Goal: Task Accomplishment & Management: Use online tool/utility

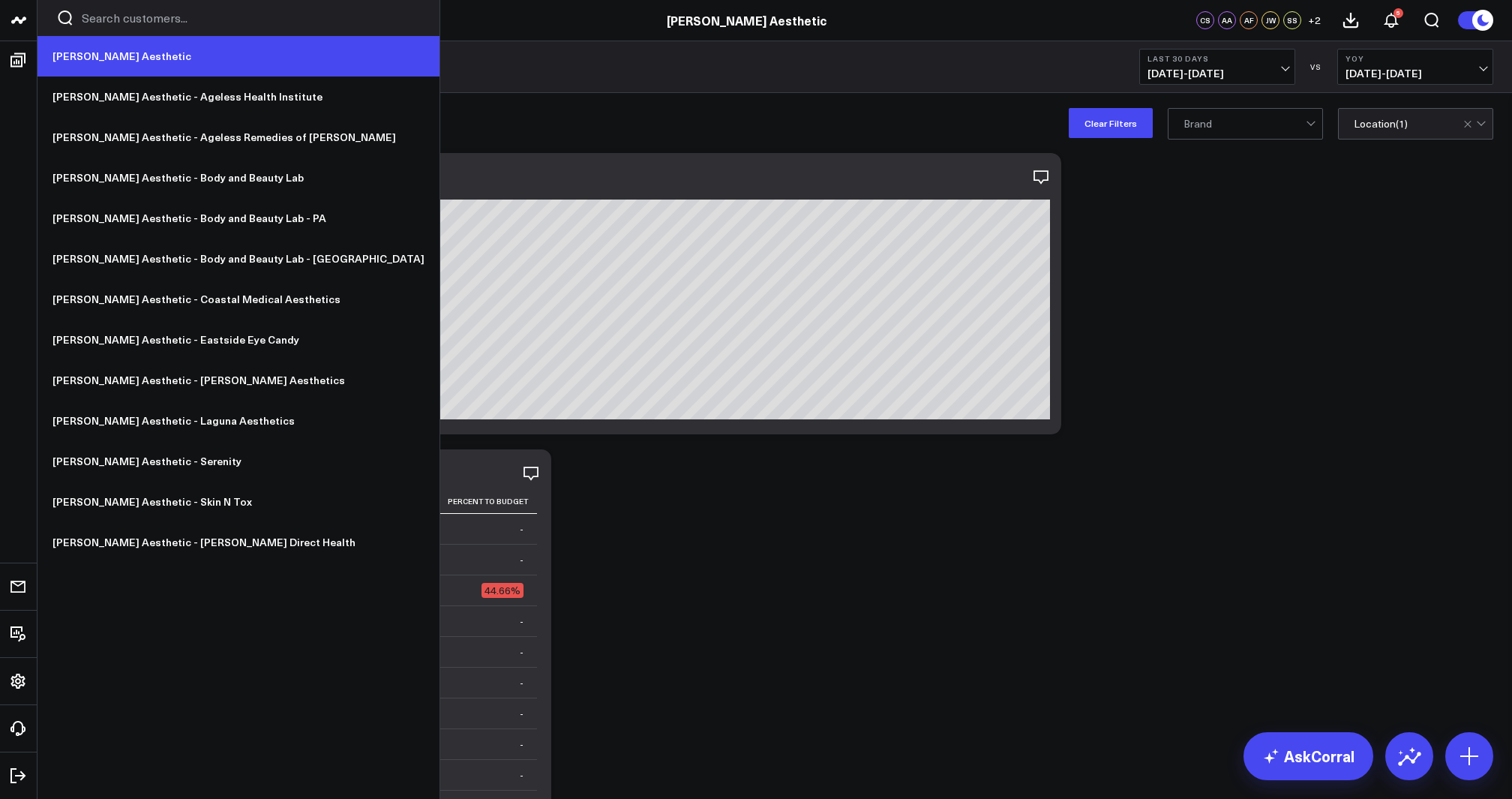
click at [84, 54] on link "[PERSON_NAME] Aesthetic" at bounding box center [238, 55] width 402 height 40
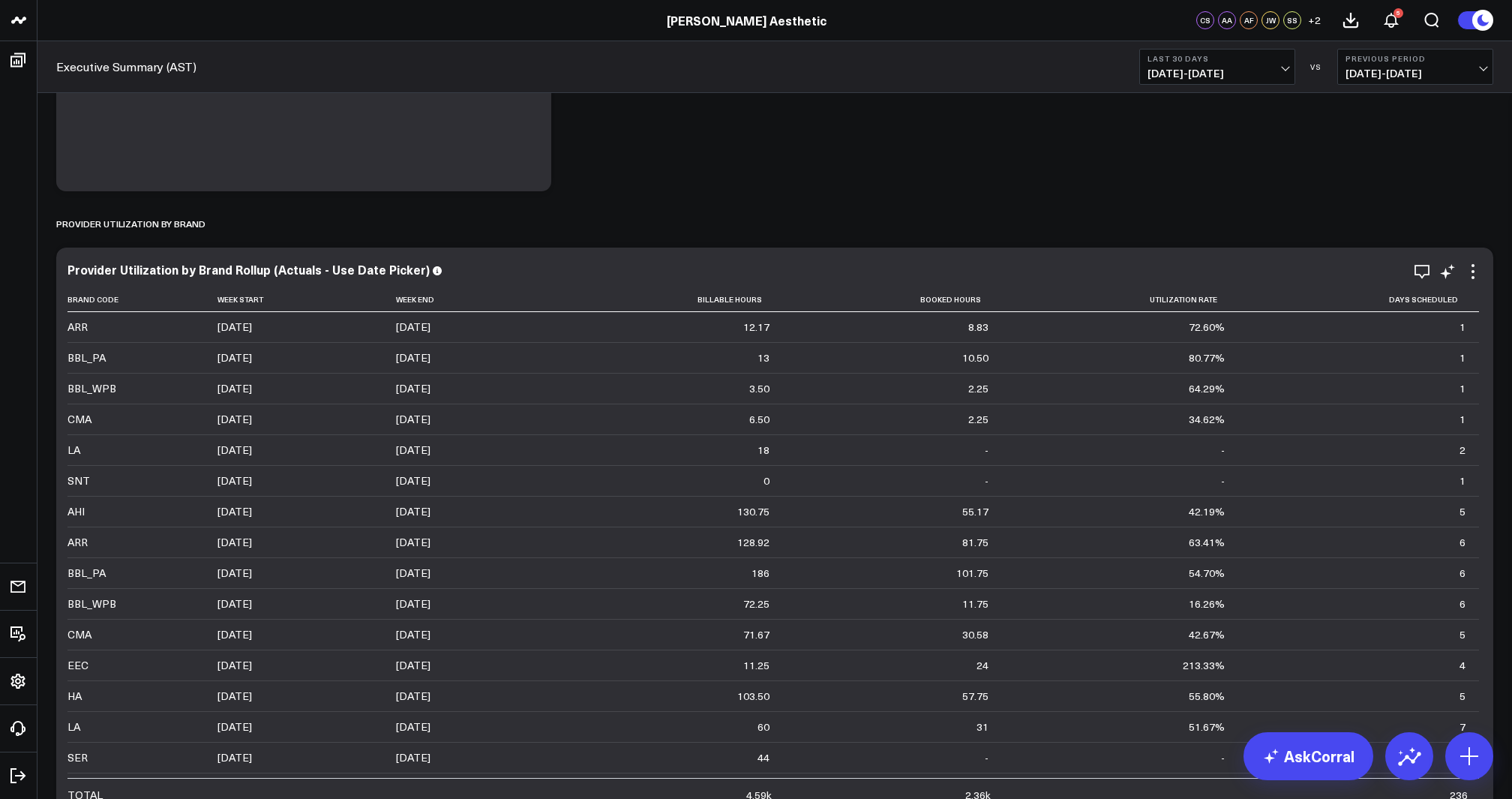
scroll to position [838, 0]
click at [1209, 73] on span "[DATE] - [DATE]" at bounding box center [1216, 73] width 139 height 12
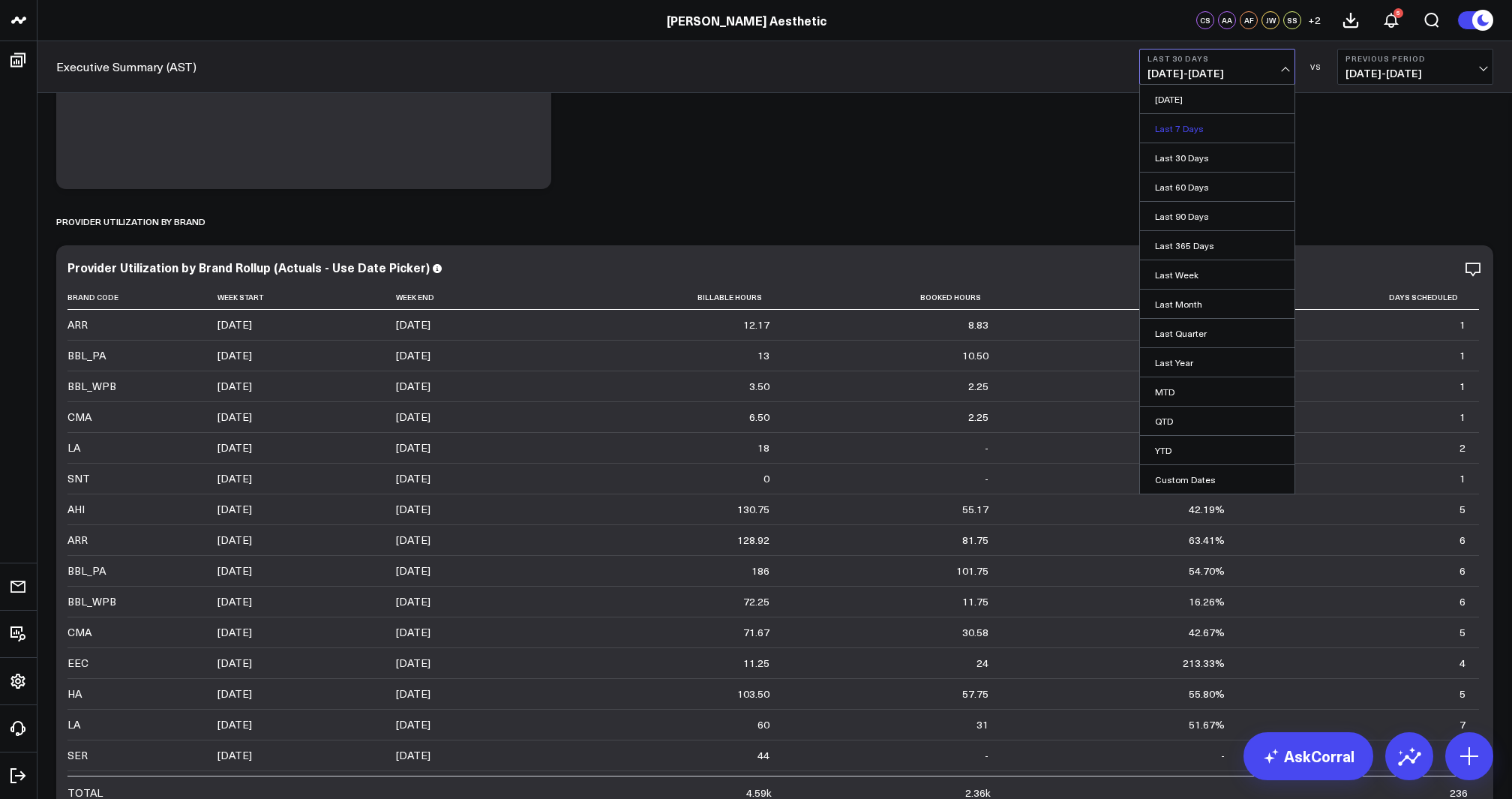
click at [1188, 127] on link "Last 7 Days" at bounding box center [1216, 128] width 154 height 28
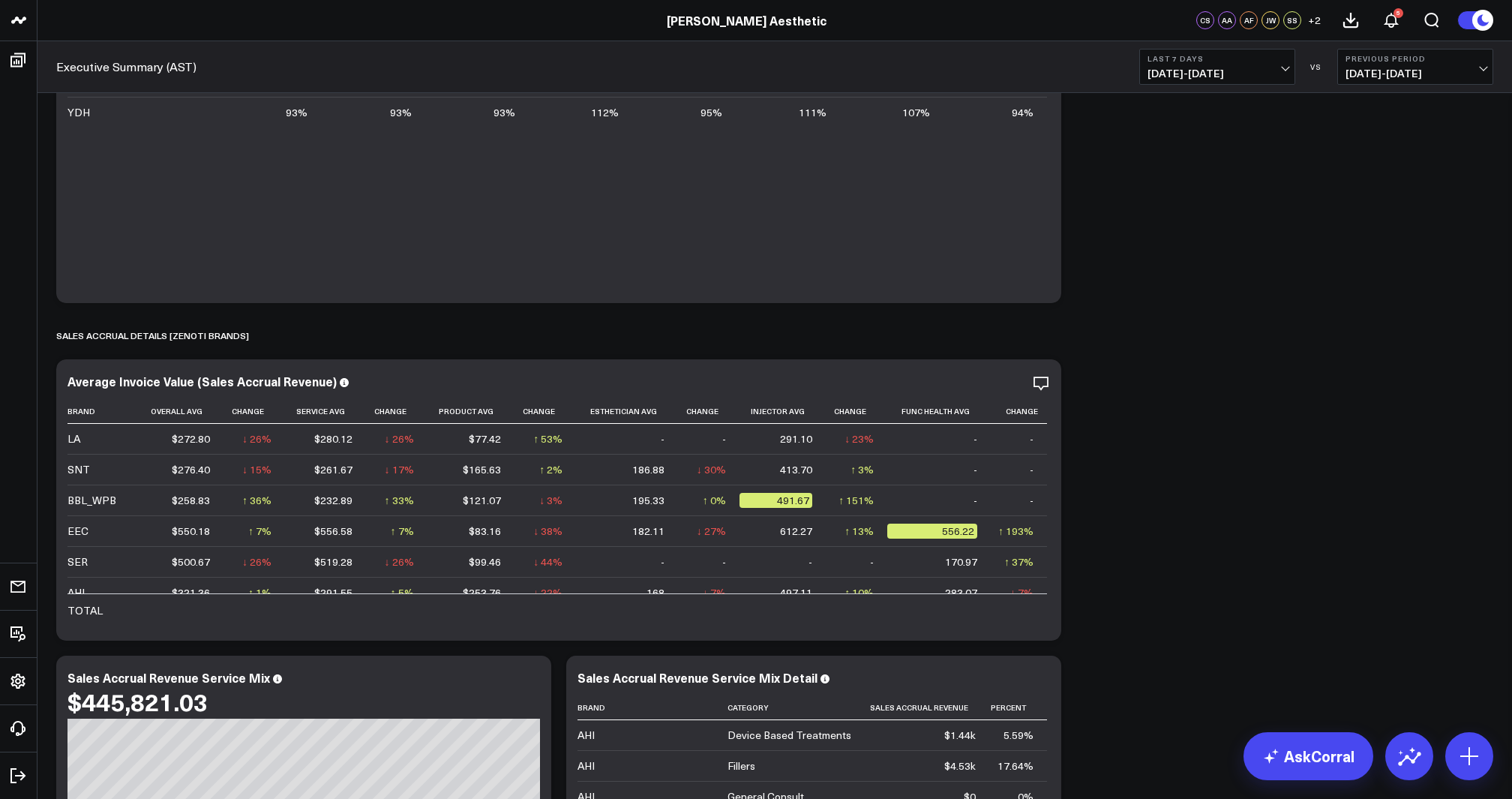
scroll to position [4323, 0]
click at [1035, 380] on icon at bounding box center [1040, 381] width 18 height 18
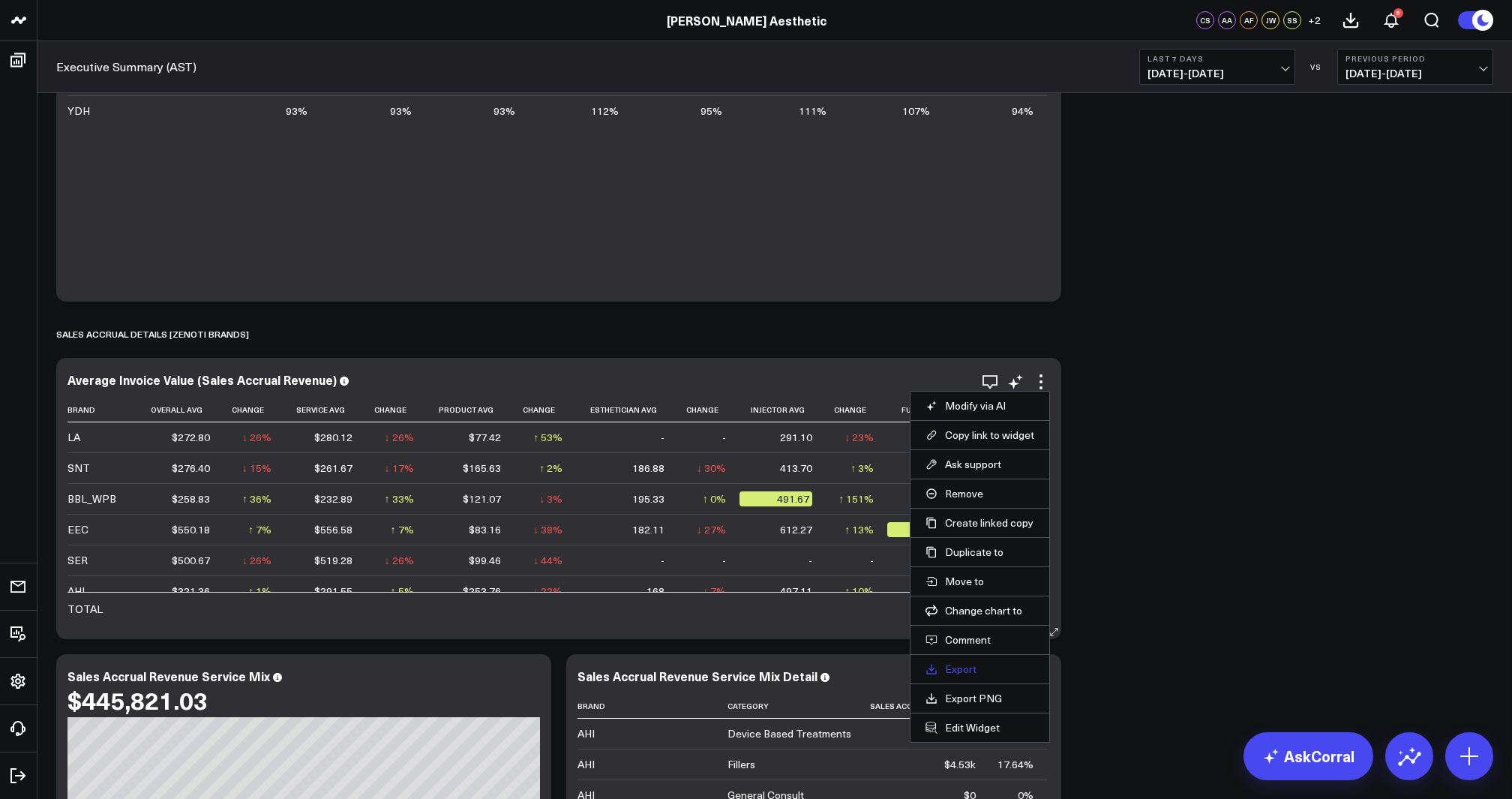
click at [969, 665] on link "Export" at bounding box center [979, 669] width 109 height 13
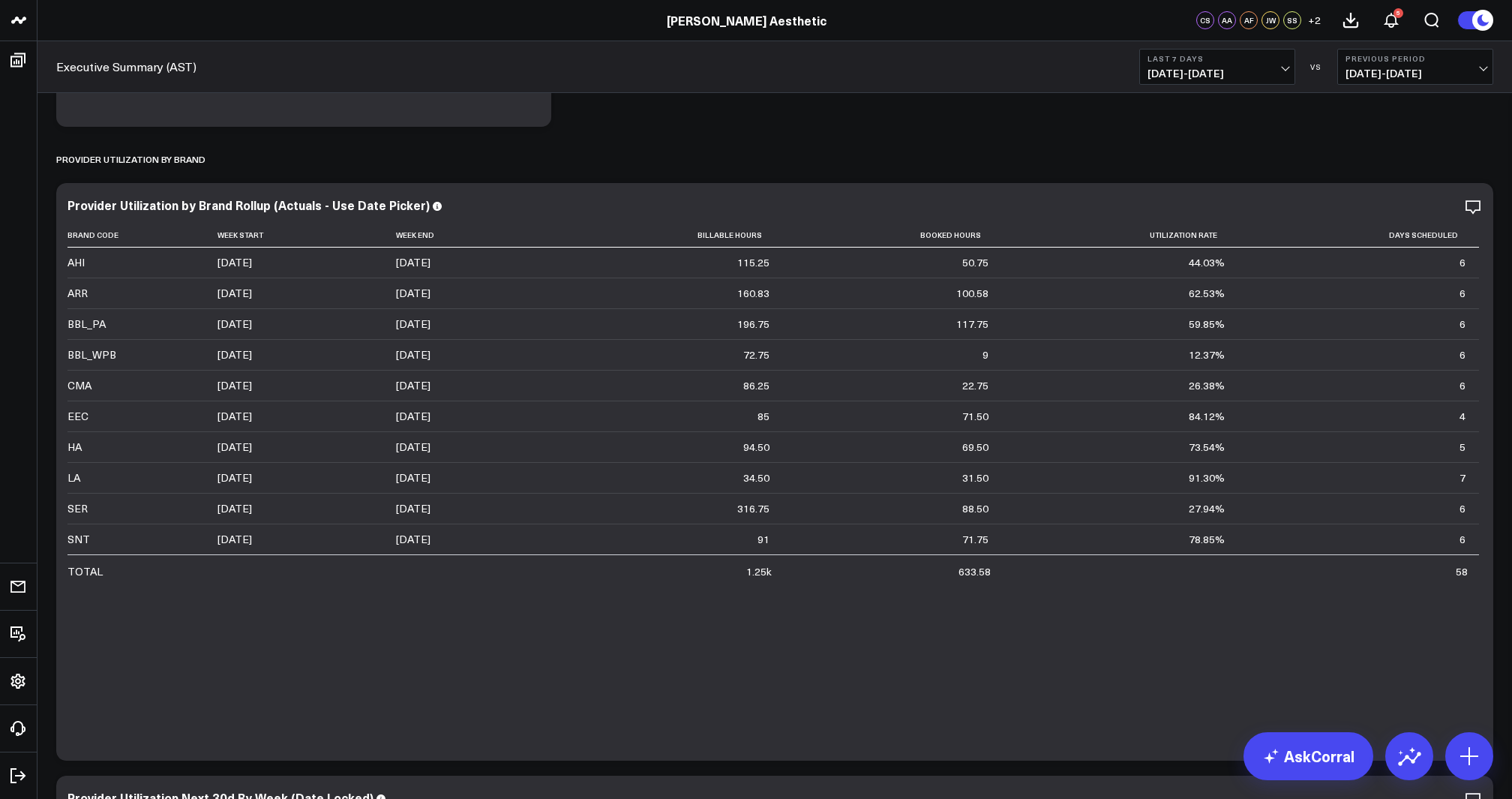
scroll to position [889, 0]
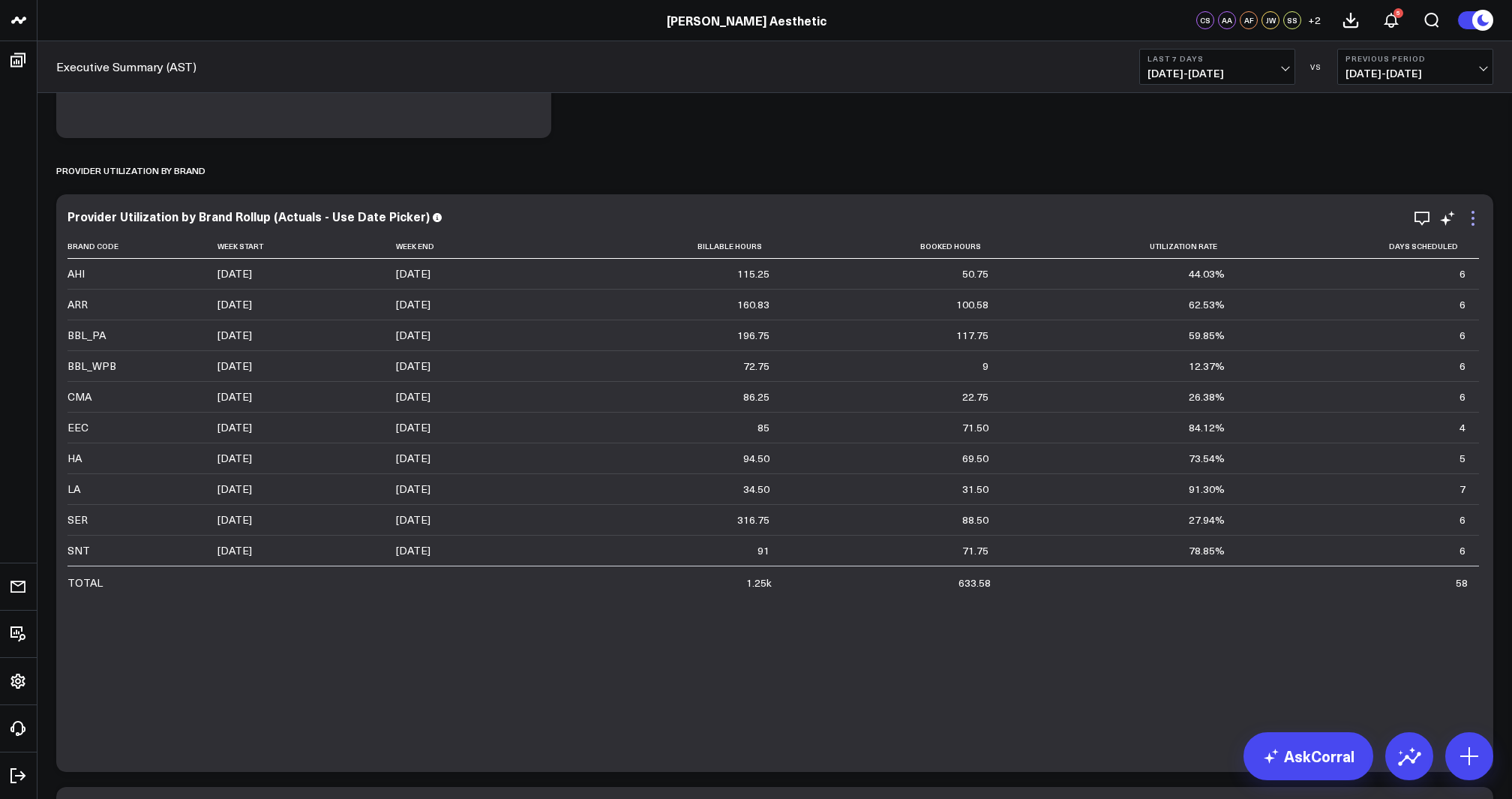
click at [1475, 223] on icon at bounding box center [1472, 217] width 18 height 18
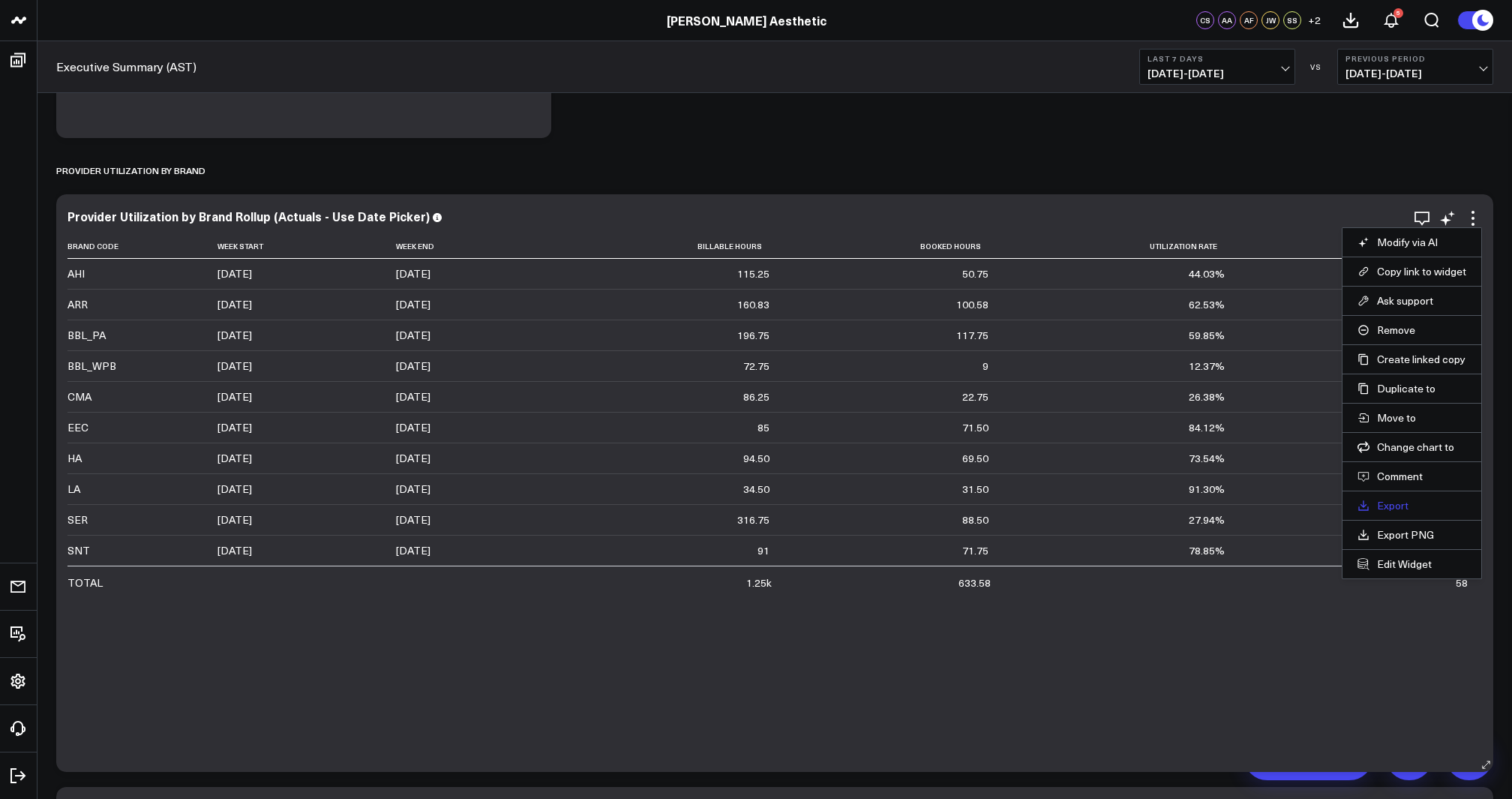
click at [1407, 507] on link "Export" at bounding box center [1412, 506] width 109 height 13
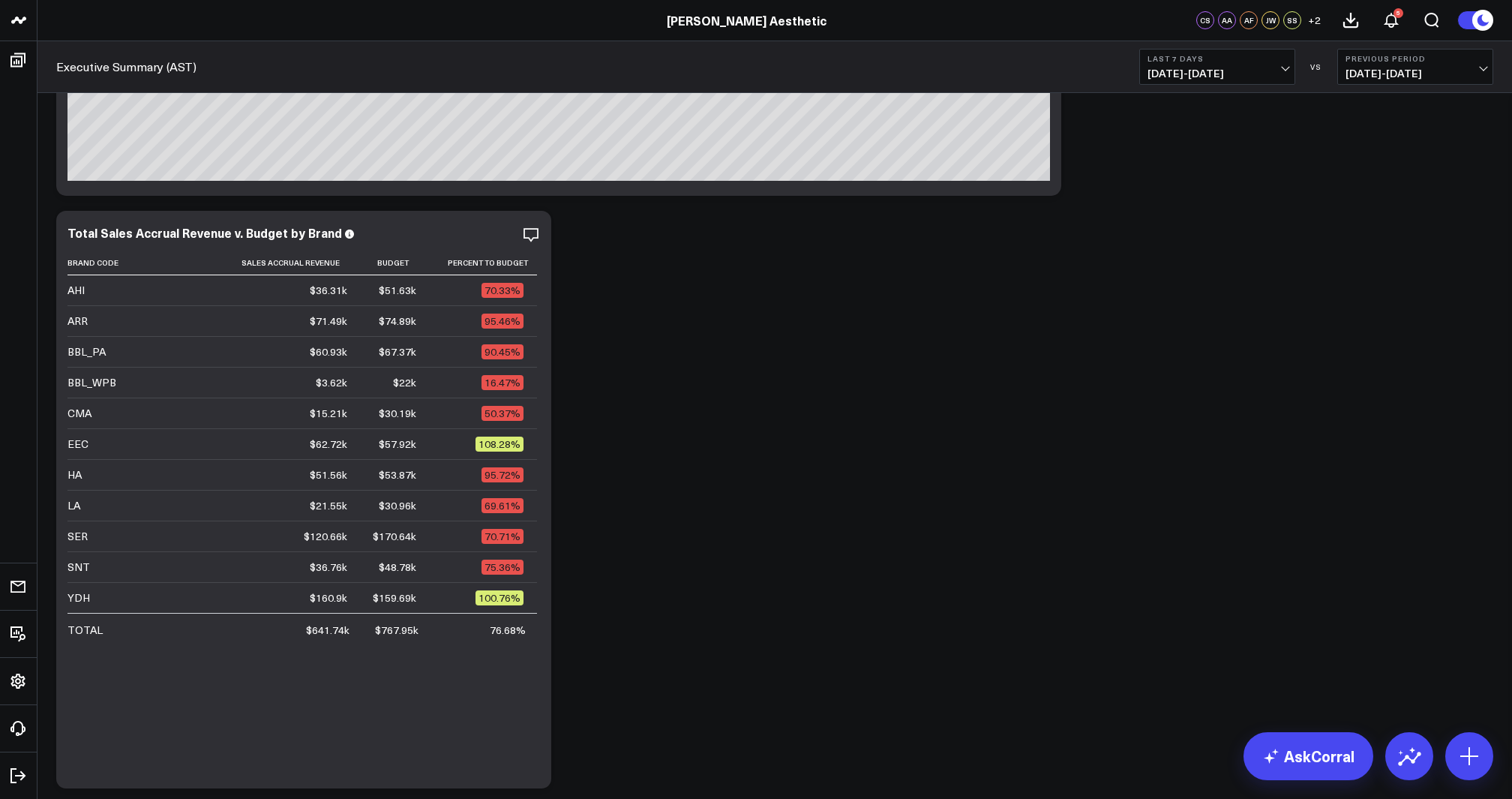
scroll to position [242, 0]
